Goal: Task Accomplishment & Management: Complete application form

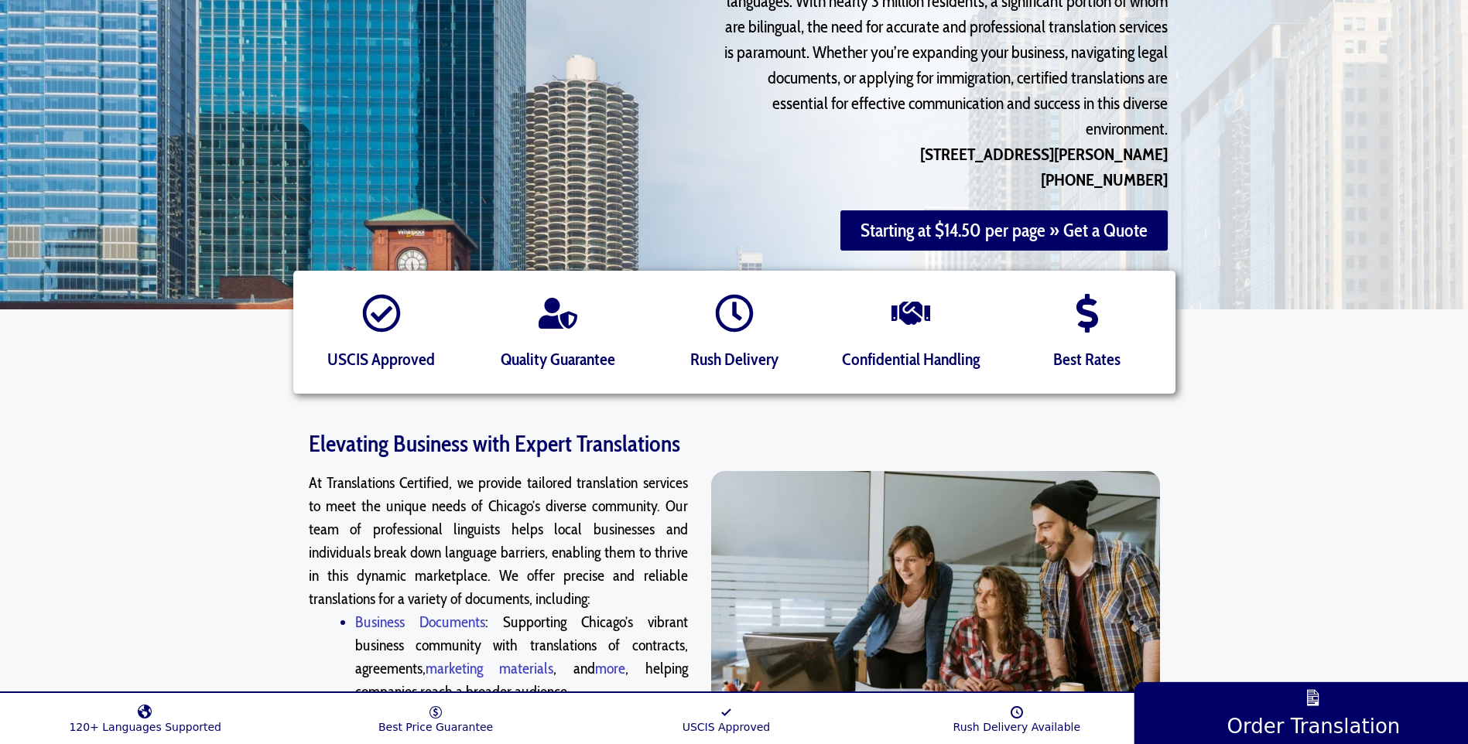
scroll to position [310, 0]
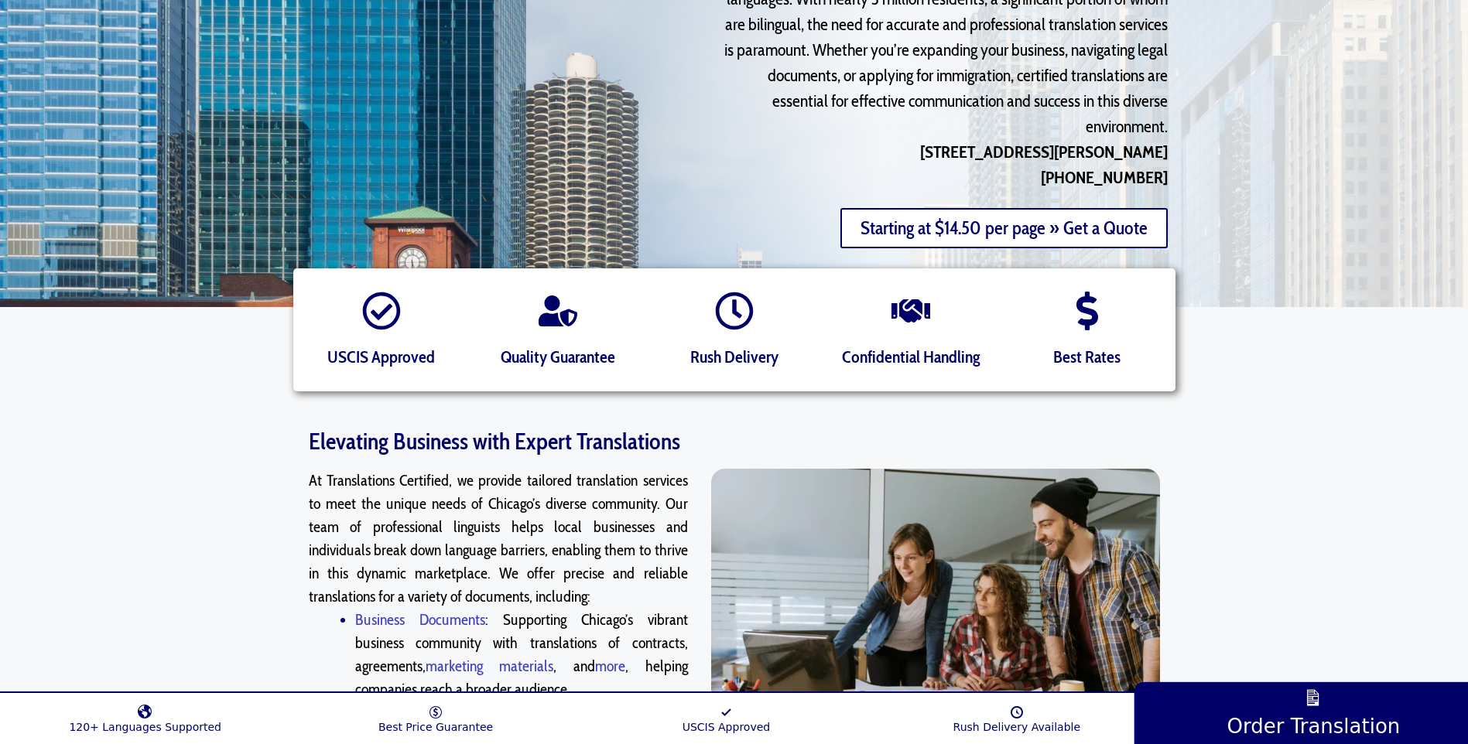
click at [957, 208] on link "Starting at $14.50 per page » Get a Quote" at bounding box center [1003, 228] width 327 height 40
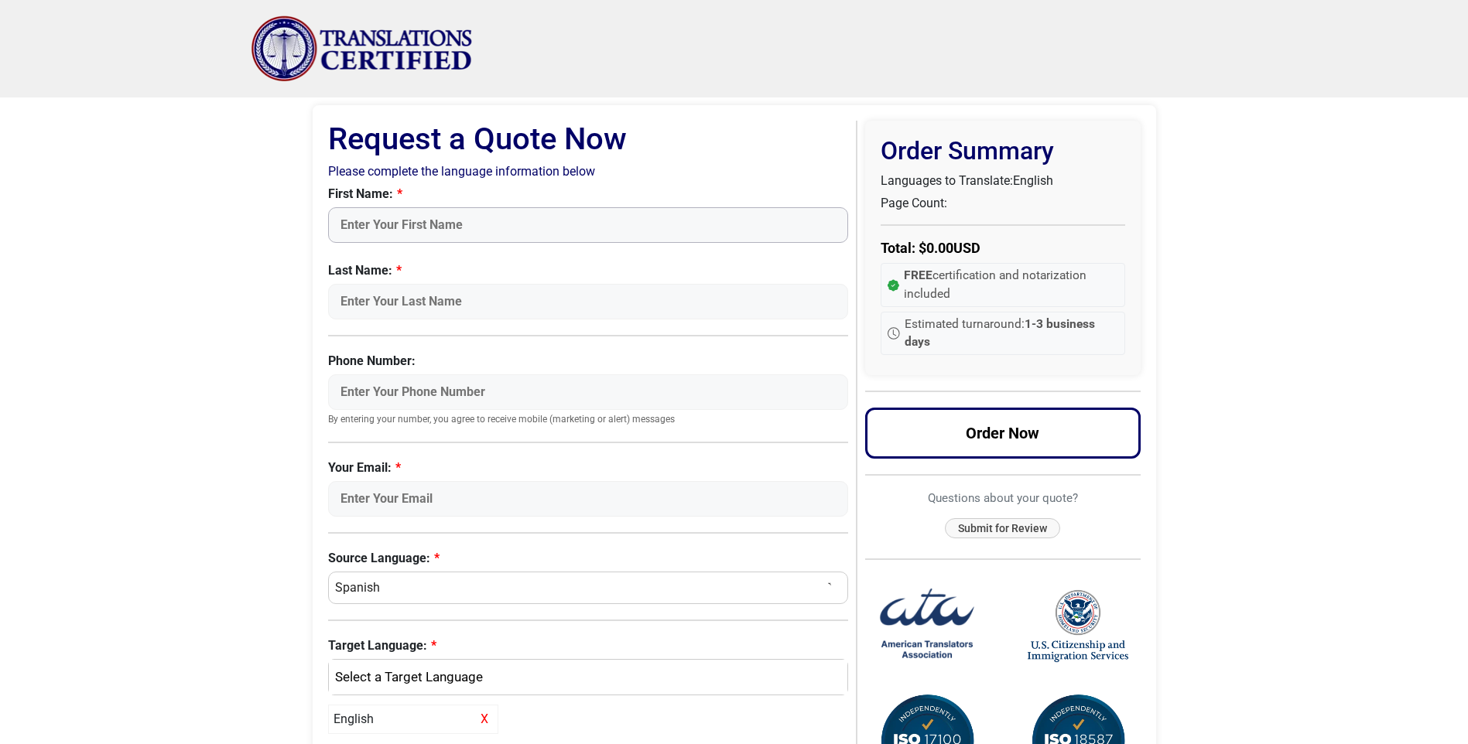
click at [391, 217] on input "First Name:" at bounding box center [588, 225] width 521 height 36
type input "c"
type input "Cherry"
type input "Llave"
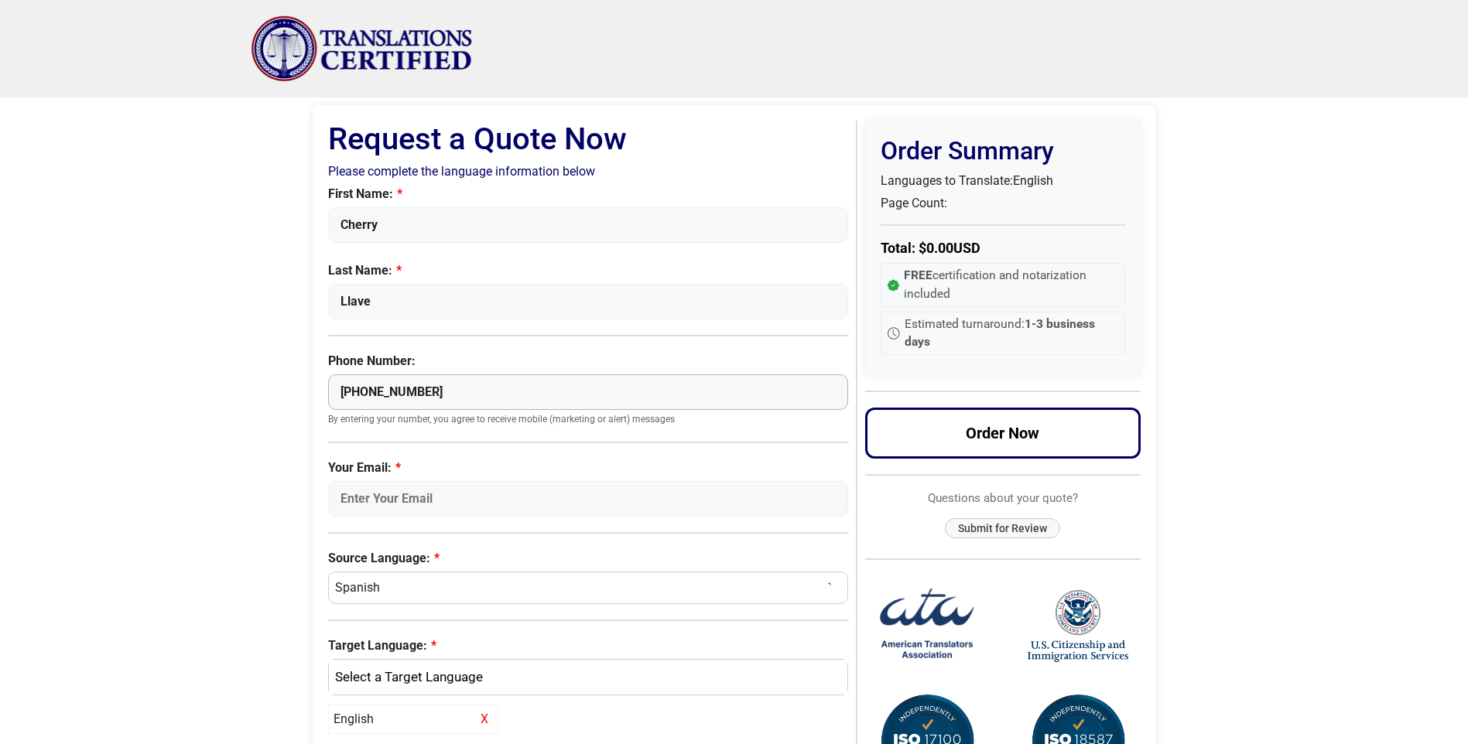
type input "[PHONE_NUMBER]"
click at [795, 583] on select "Select a Language Afrikaans [DEMOGRAPHIC_DATA] Amharic Arabic [DEMOGRAPHIC_DATA…" at bounding box center [588, 588] width 521 height 33
select select "English"
click at [328, 572] on select "Select a Language Afrikaans [DEMOGRAPHIC_DATA] Amharic Arabic [DEMOGRAPHIC_DATA…" at bounding box center [588, 588] width 521 height 33
select select
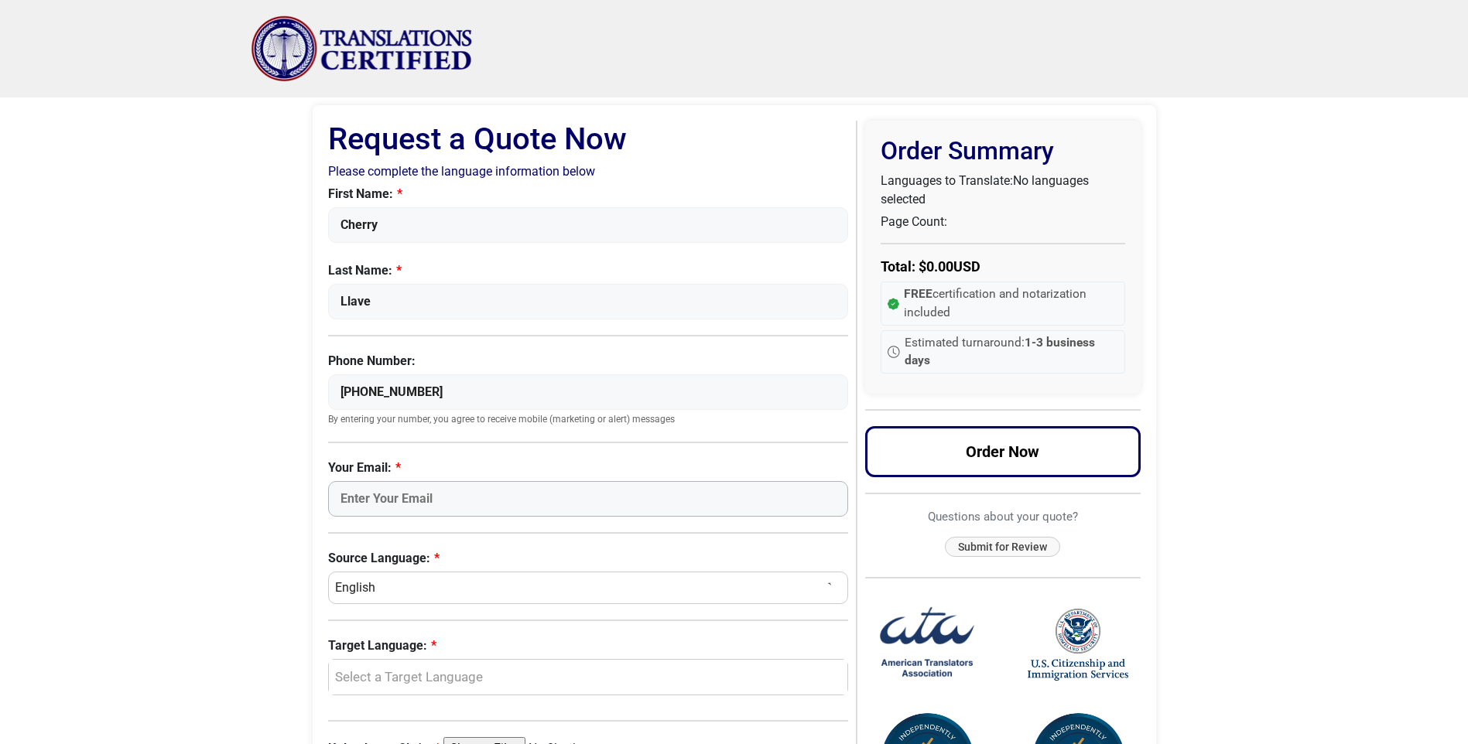
click at [410, 499] on input "Your Email:" at bounding box center [588, 499] width 521 height 36
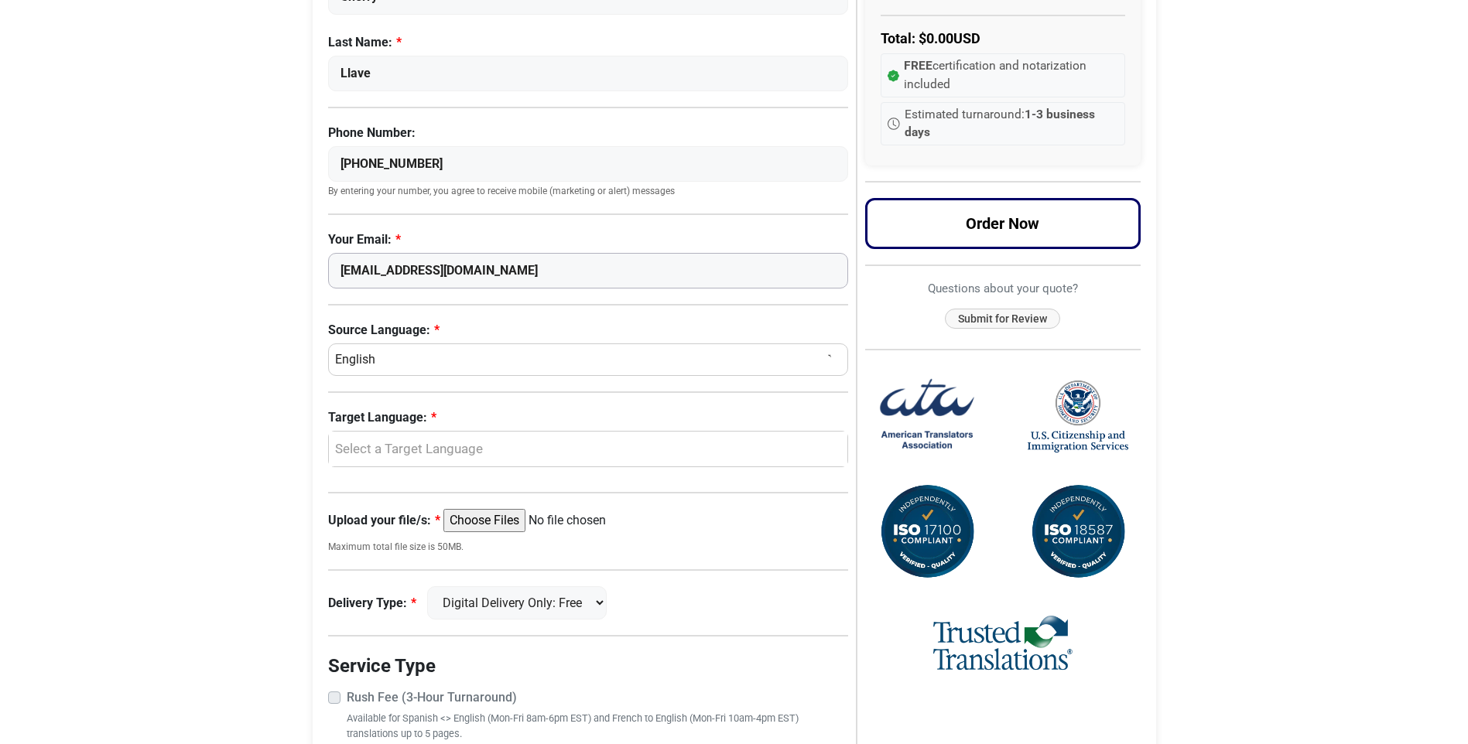
scroll to position [232, 0]
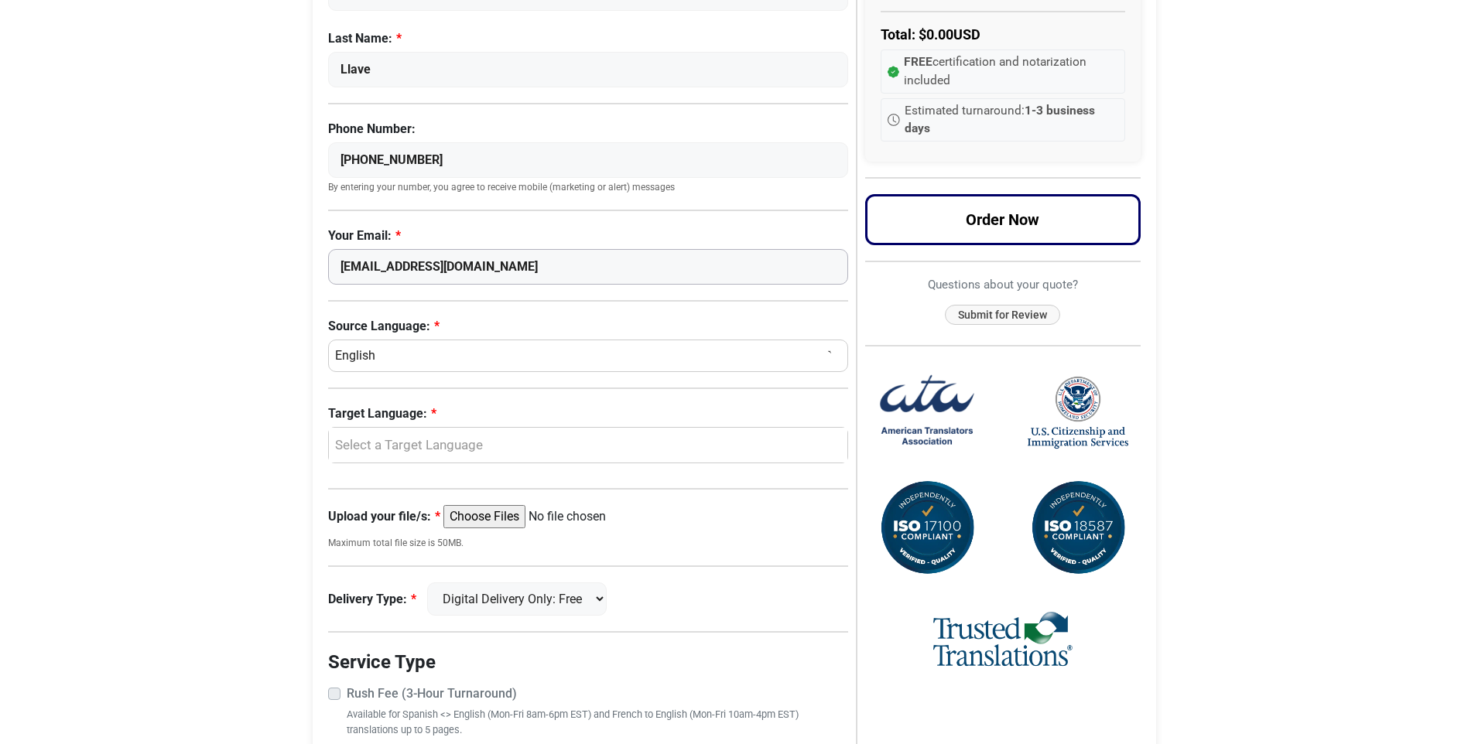
type input "[EMAIL_ADDRESS][DOMAIN_NAME]"
click at [517, 450] on div "Select a Target Language" at bounding box center [585, 446] width 496 height 20
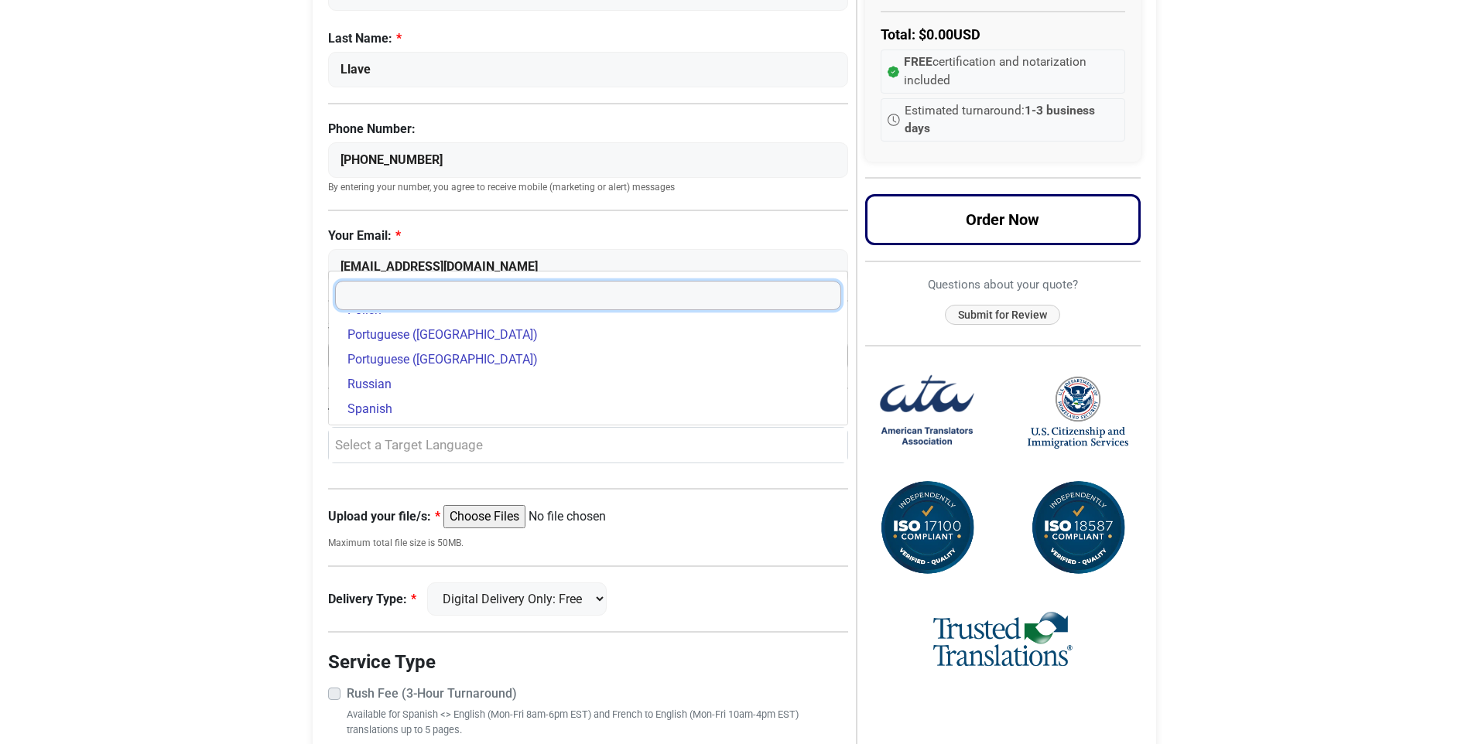
scroll to position [440, 0]
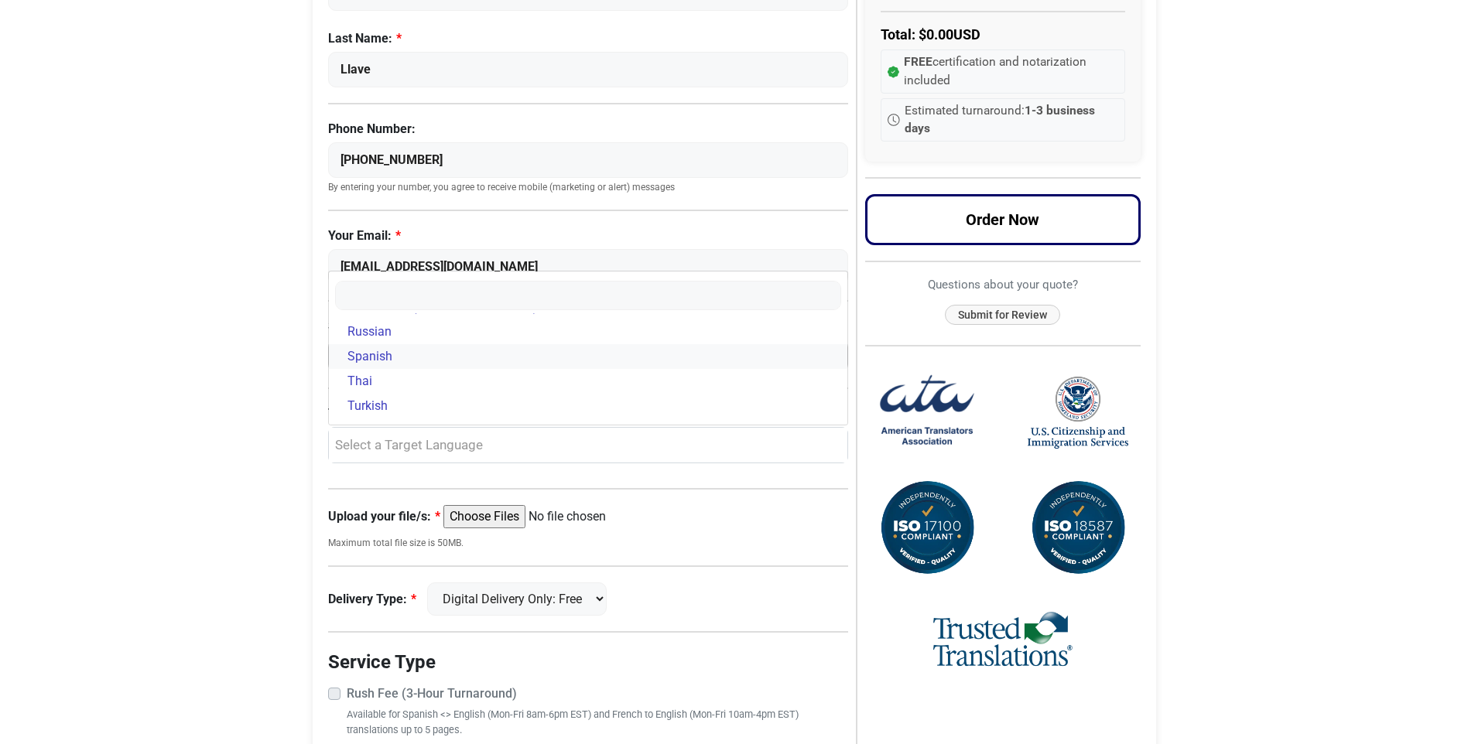
click at [414, 358] on link "Spanish" at bounding box center [588, 356] width 519 height 25
select select "Spanish"
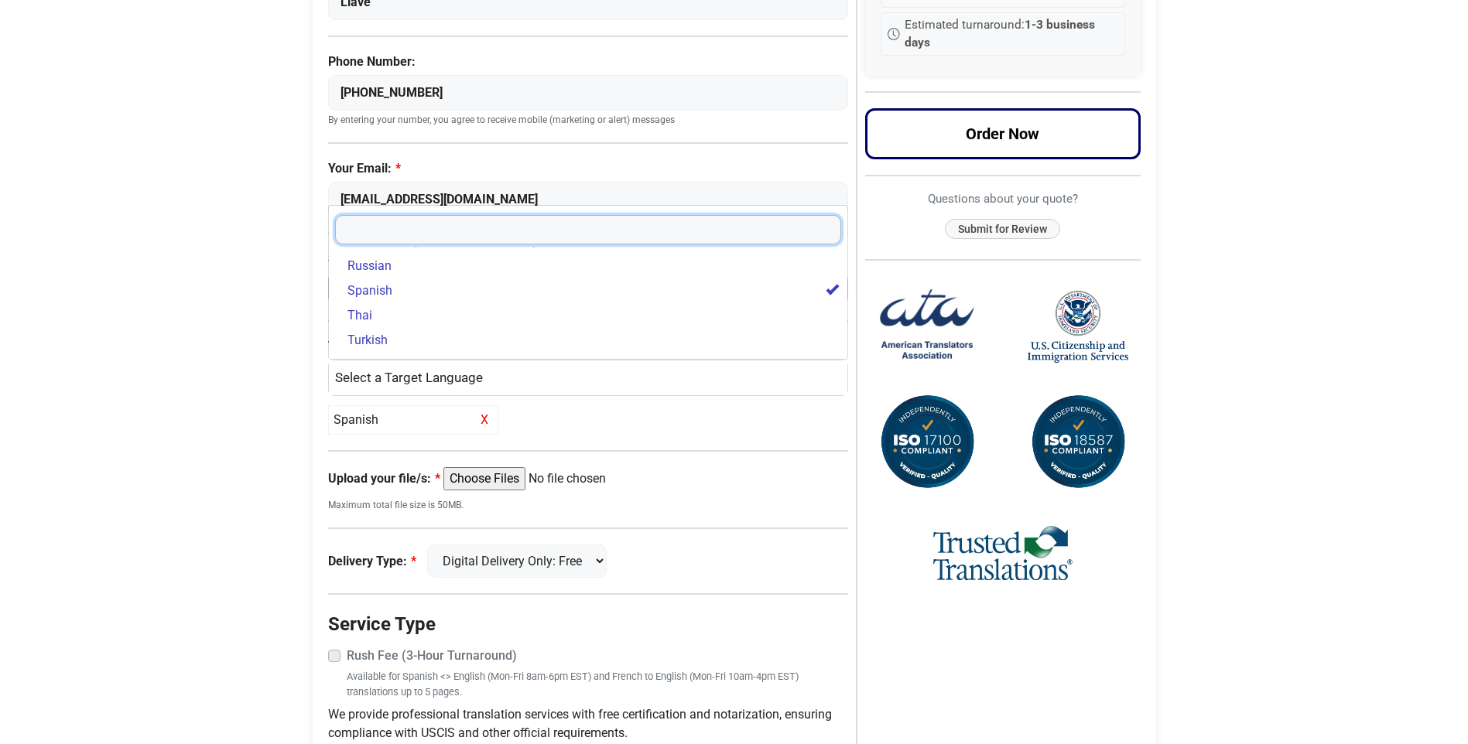
scroll to position [436, 0]
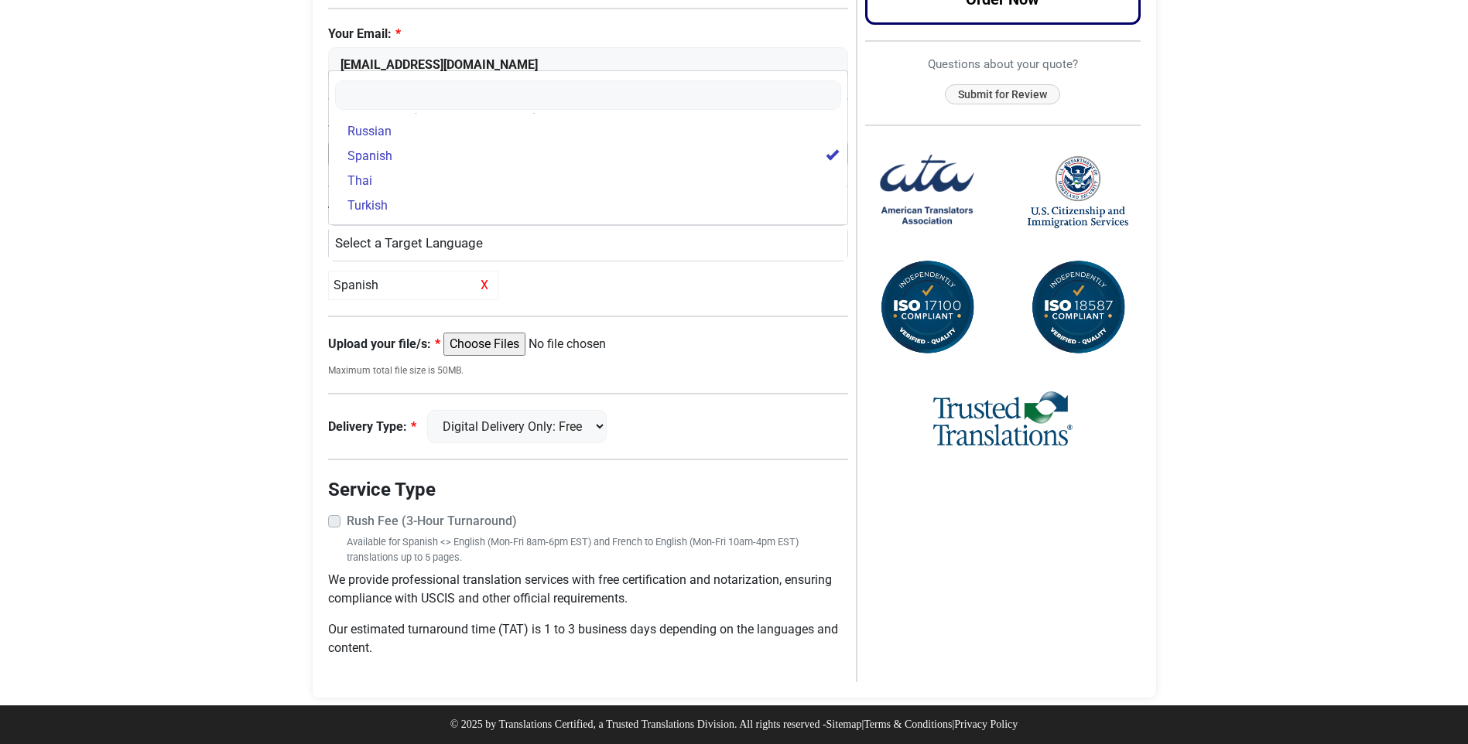
click at [494, 341] on input "Upload your file/s:" at bounding box center [561, 344] width 237 height 23
type input "C:\fakepath\Apostilled Affidavit Explaining Spelling Variations.pdf"
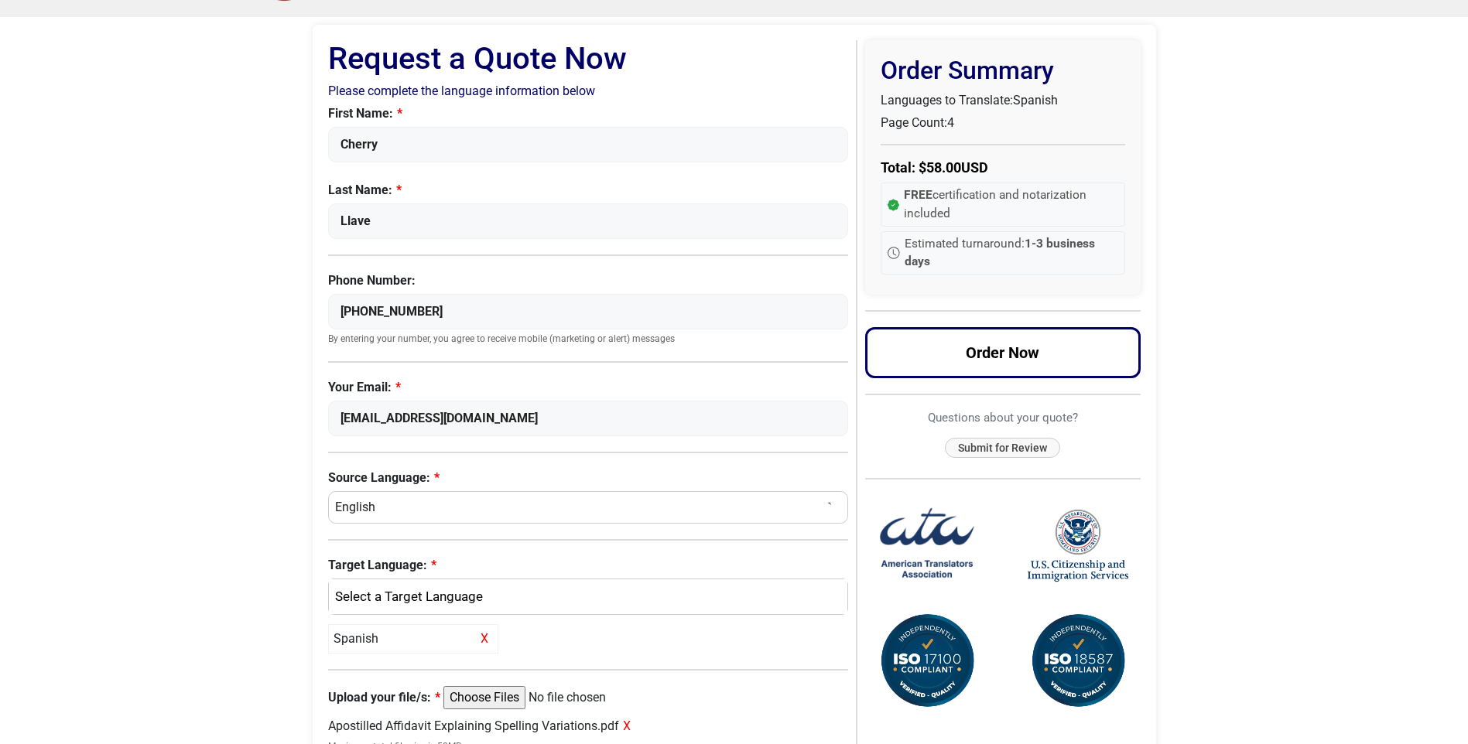
scroll to position [71, 0]
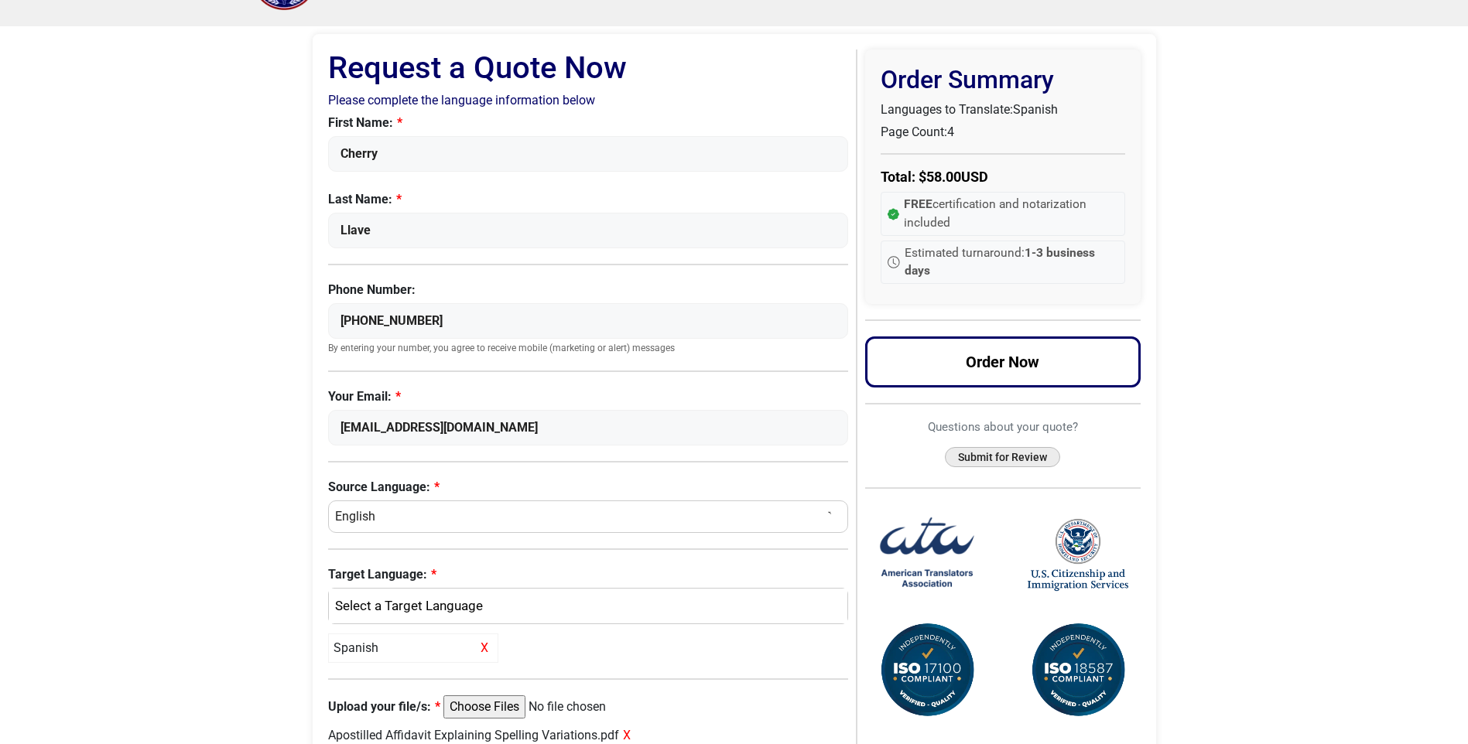
click at [1001, 458] on button "Submit for Review" at bounding box center [1002, 457] width 115 height 21
